Goal: Information Seeking & Learning: Learn about a topic

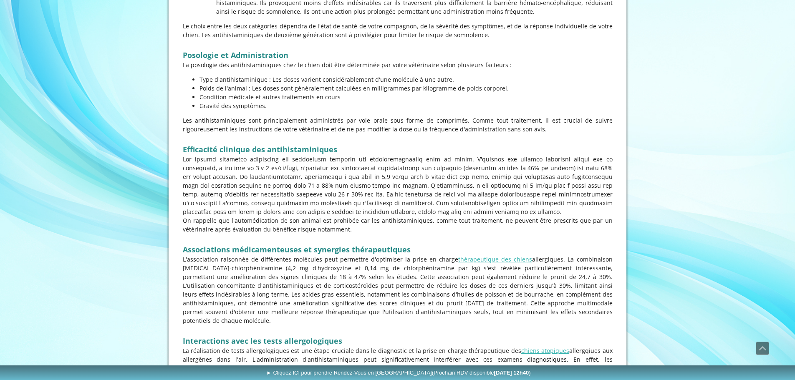
scroll to position [710, 0]
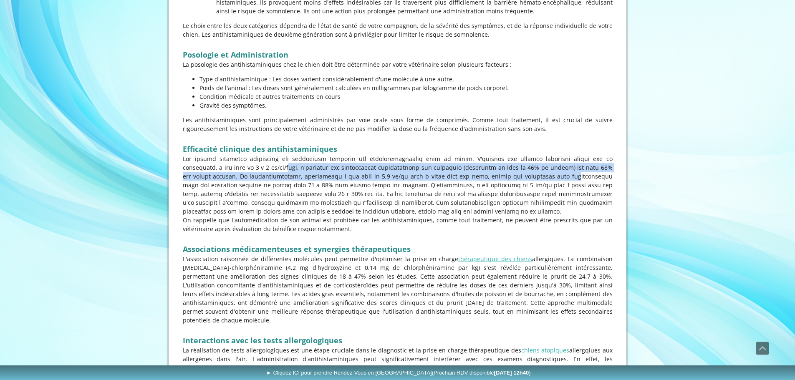
drag, startPoint x: 231, startPoint y: 169, endPoint x: 480, endPoint y: 174, distance: 248.4
click at [480, 174] on p at bounding box center [398, 184] width 430 height 61
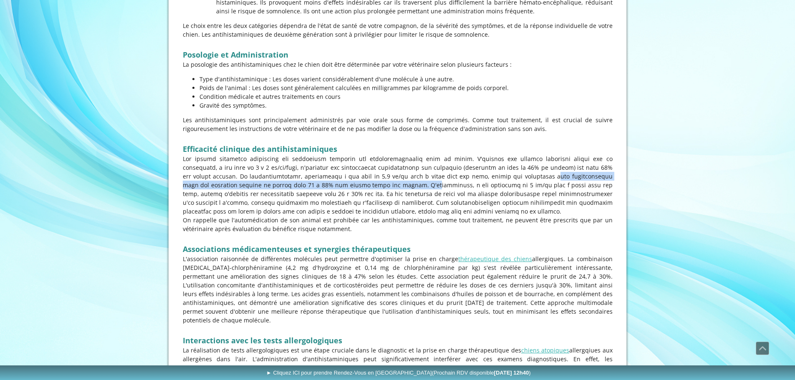
drag, startPoint x: 462, startPoint y: 176, endPoint x: 319, endPoint y: 184, distance: 143.4
click at [319, 184] on p at bounding box center [398, 184] width 430 height 61
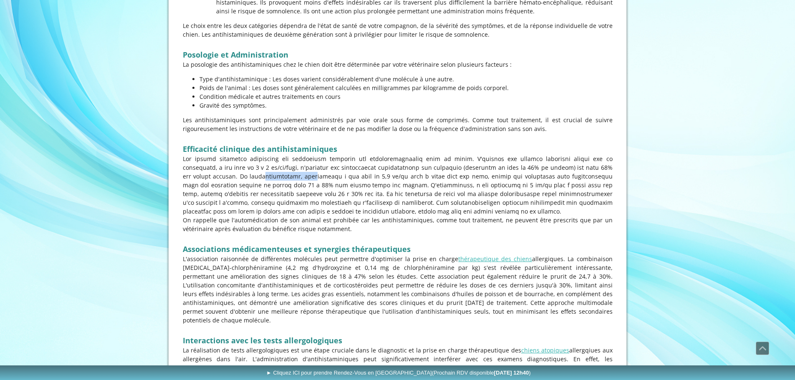
drag, startPoint x: 233, startPoint y: 173, endPoint x: 179, endPoint y: 179, distance: 53.8
copy p "chlorphéniramine,"
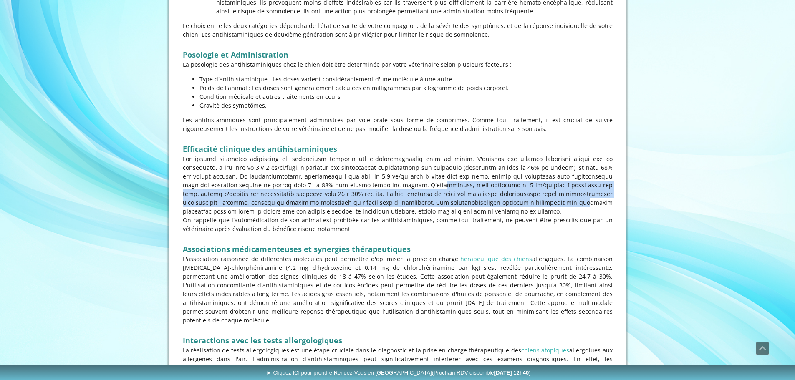
drag, startPoint x: 323, startPoint y: 187, endPoint x: 435, endPoint y: 207, distance: 112.8
click at [435, 207] on p at bounding box center [398, 184] width 430 height 61
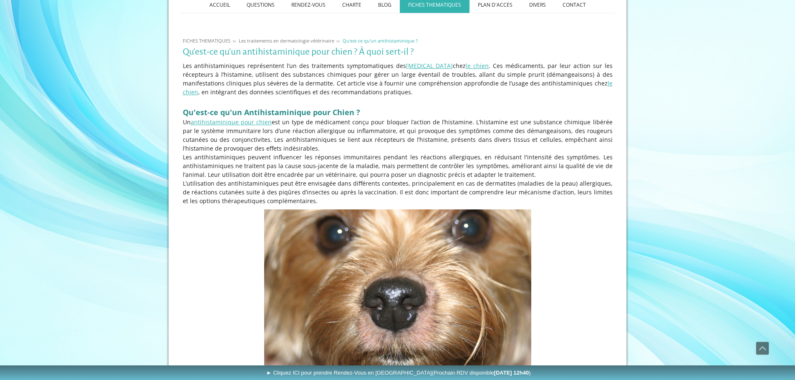
scroll to position [42, 0]
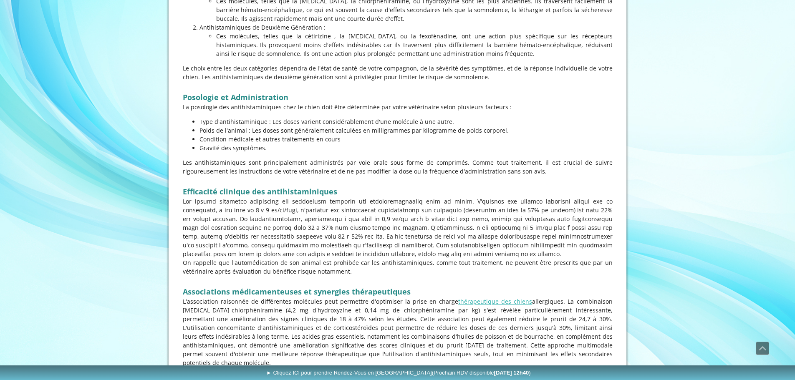
scroll to position [680, 0]
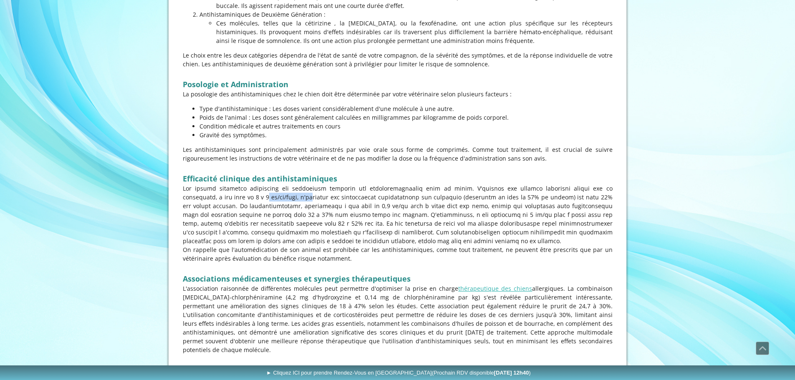
drag, startPoint x: 207, startPoint y: 198, endPoint x: 254, endPoint y: 200, distance: 47.2
click at [254, 200] on p at bounding box center [398, 214] width 430 height 61
click at [253, 200] on p at bounding box center [398, 214] width 430 height 61
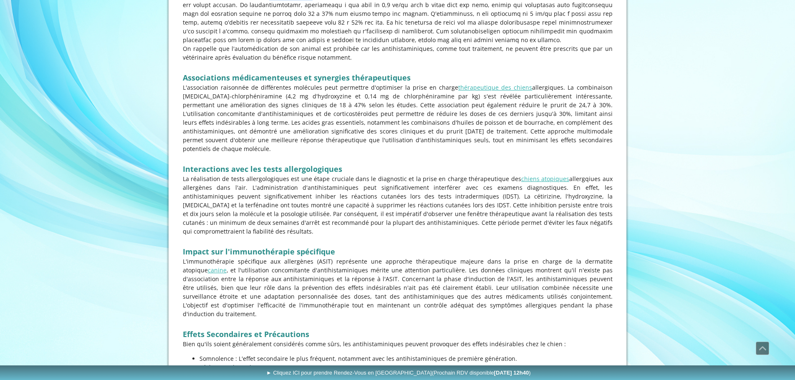
scroll to position [889, 0]
